Goal: Task Accomplishment & Management: Complete application form

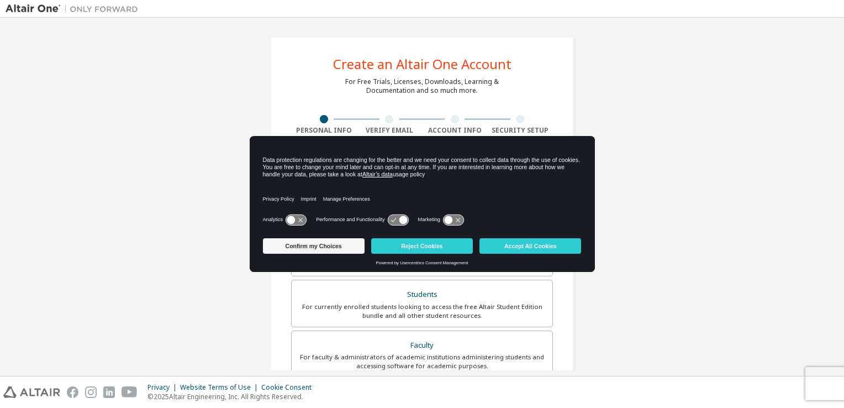
click at [303, 223] on icon at bounding box center [296, 219] width 20 height 10
click at [303, 223] on icon at bounding box center [301, 219] width 8 height 8
click at [305, 219] on icon at bounding box center [296, 219] width 20 height 10
click at [334, 244] on button "Confirm my Choices" at bounding box center [314, 245] width 102 height 15
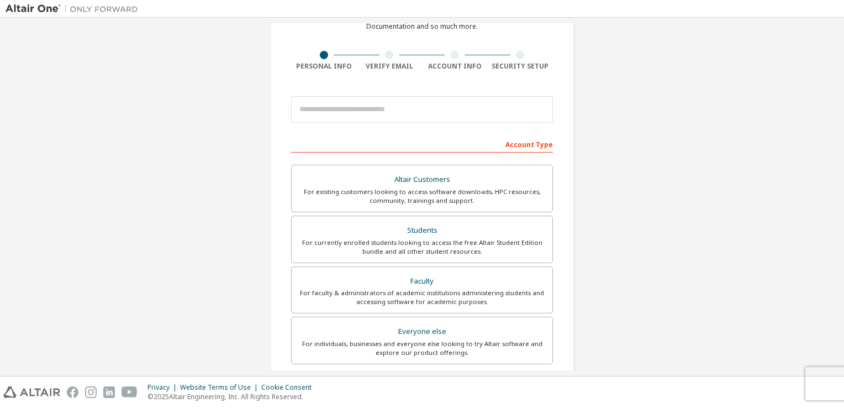
scroll to position [65, 0]
click at [440, 237] on div "For currently enrolled students looking to access the free Altair Student Editi…" at bounding box center [421, 246] width 247 height 18
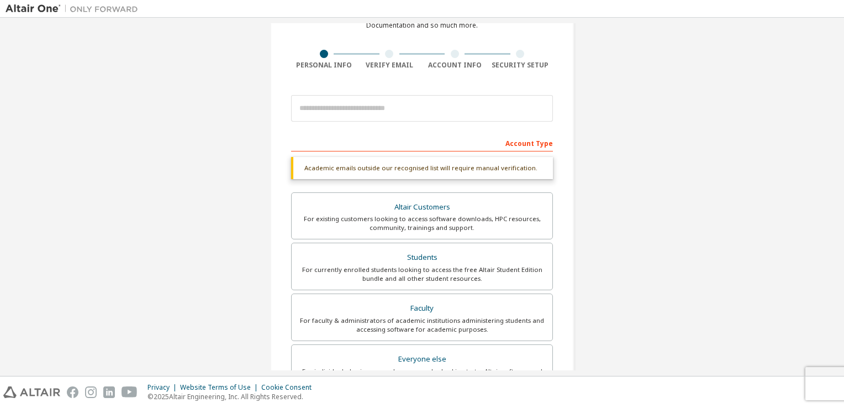
click at [380, 146] on div "Account Type" at bounding box center [422, 143] width 262 height 18
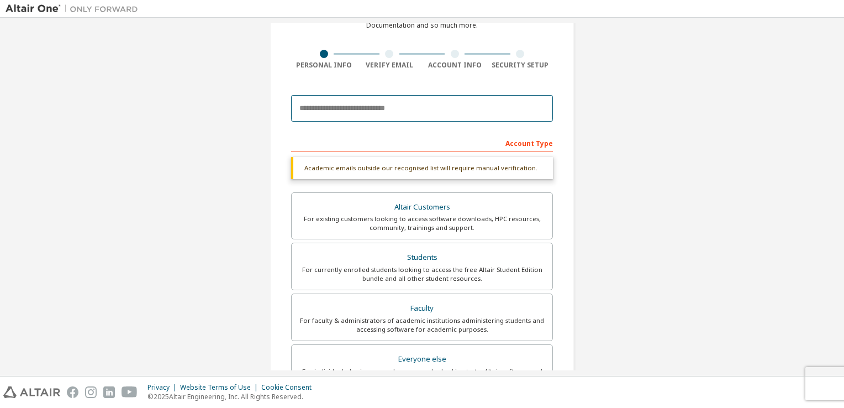
click at [362, 114] on input "email" at bounding box center [422, 108] width 262 height 27
type input "**********"
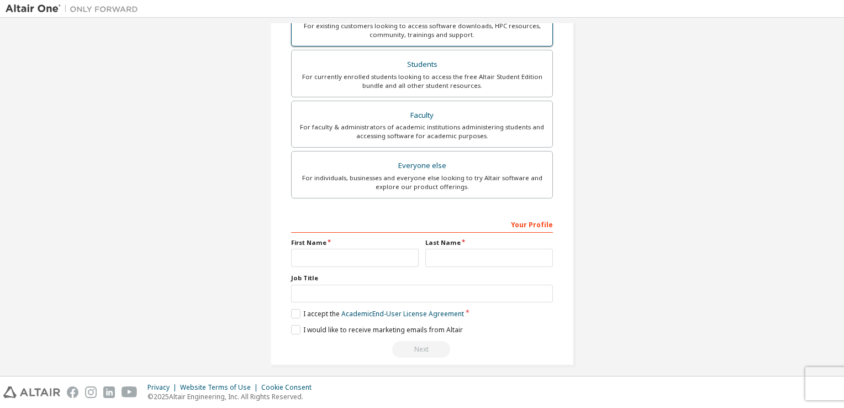
scroll to position [235, 0]
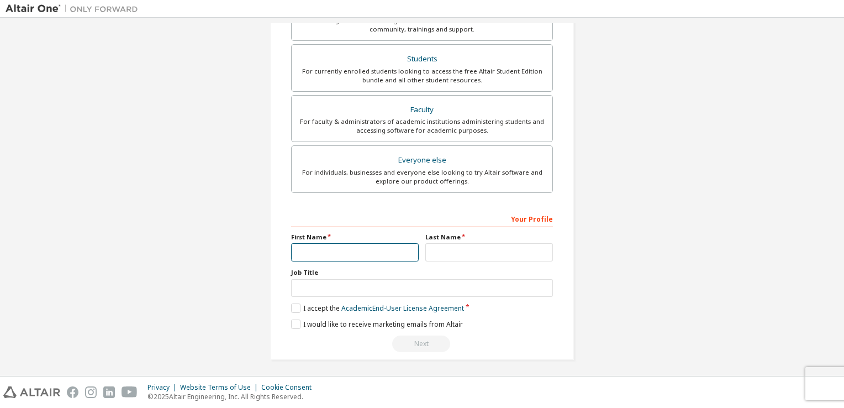
click at [319, 250] on input "text" at bounding box center [355, 252] width 128 height 18
type input "******"
type input "**********"
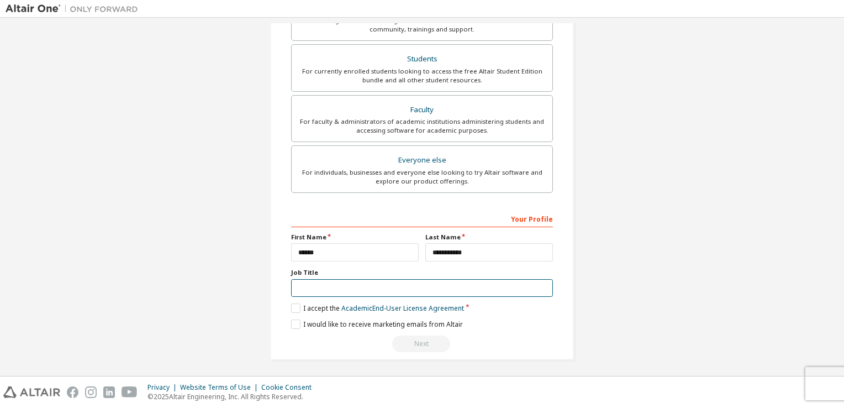
click at [319, 289] on input "text" at bounding box center [422, 288] width 262 height 18
type input "*******"
click at [294, 308] on label "I accept the Academic End-User License Agreement" at bounding box center [377, 307] width 173 height 9
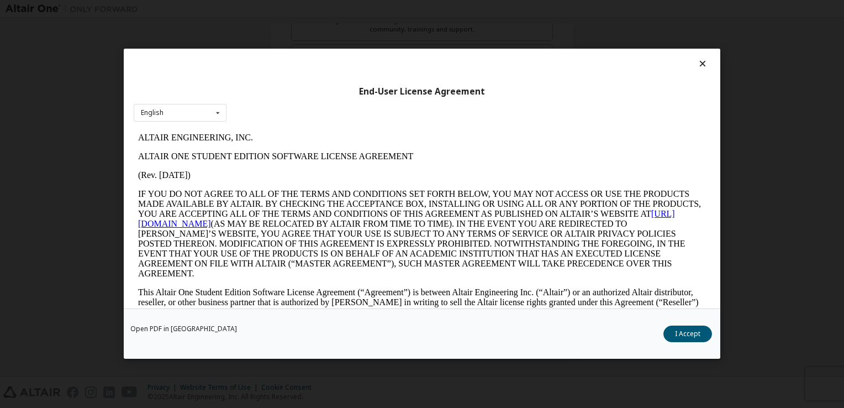
scroll to position [0, 0]
click at [686, 336] on button "I Accept" at bounding box center [687, 334] width 49 height 17
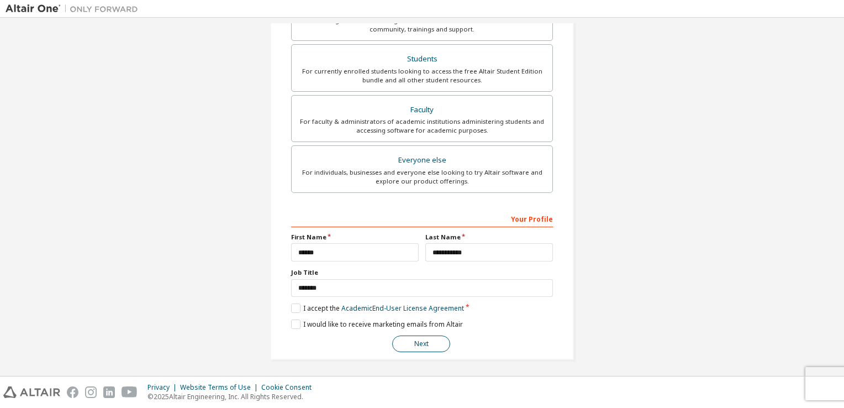
click at [429, 339] on button "Next" at bounding box center [421, 343] width 58 height 17
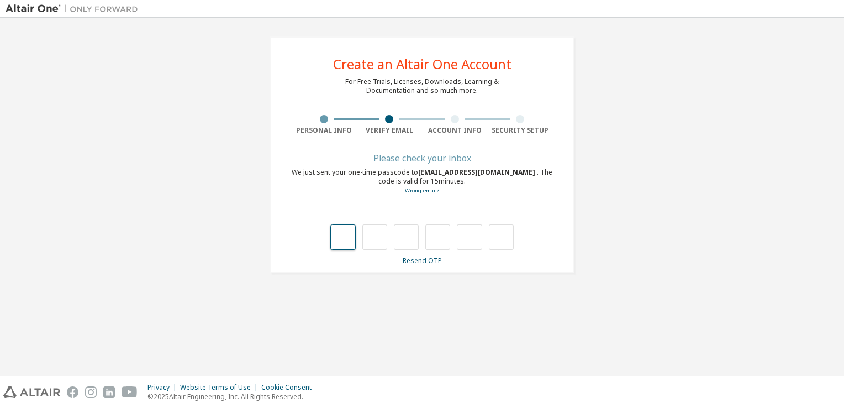
type input "*"
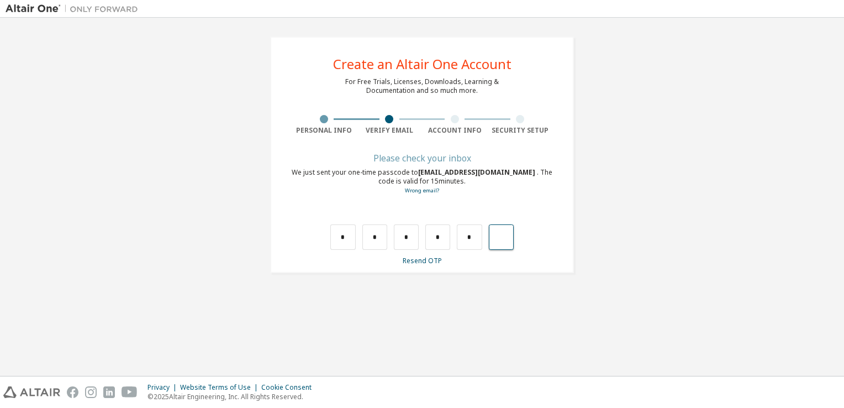
type input "*"
